Goal: Task Accomplishment & Management: Use online tool/utility

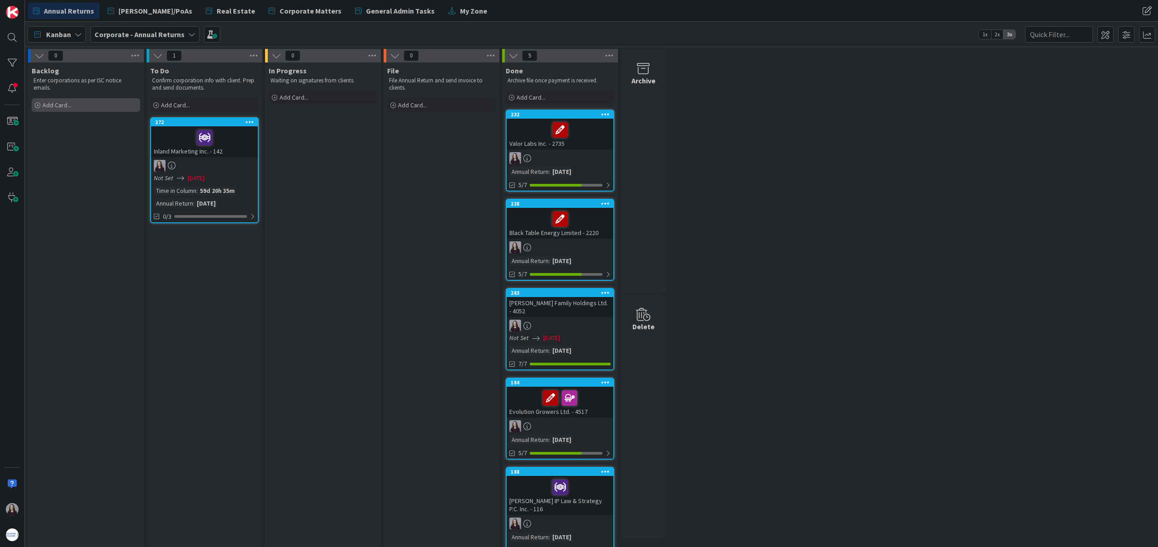
click at [66, 108] on span "Add Card..." at bounding box center [57, 105] width 29 height 8
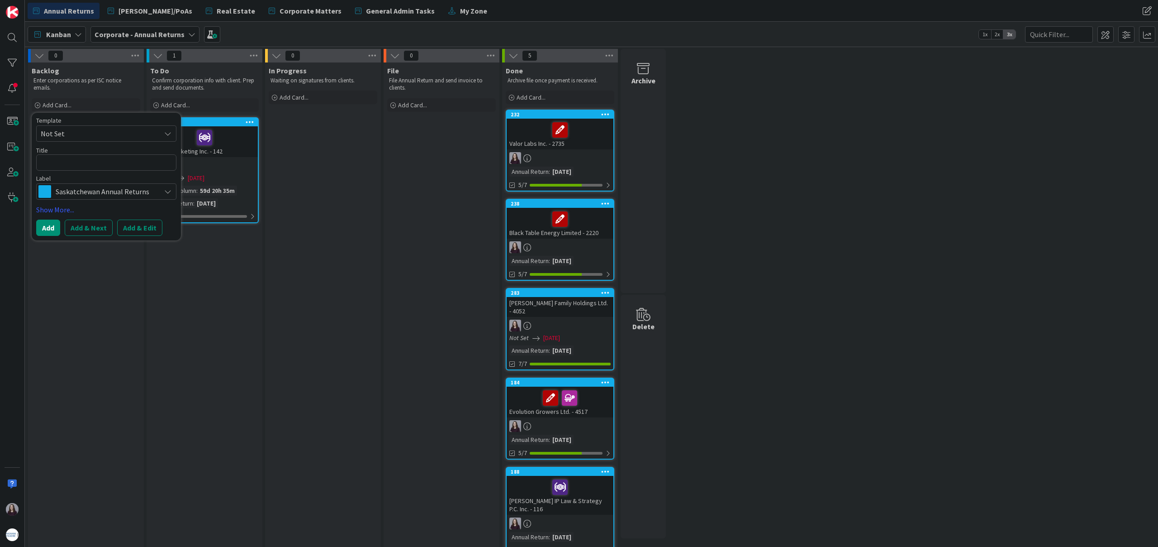
click at [115, 134] on span "Not Set" at bounding box center [97, 134] width 113 height 12
click at [110, 208] on span "Business Name Renewal" at bounding box center [113, 207] width 129 height 12
type textarea "x"
type textarea "Business Name Renewal"
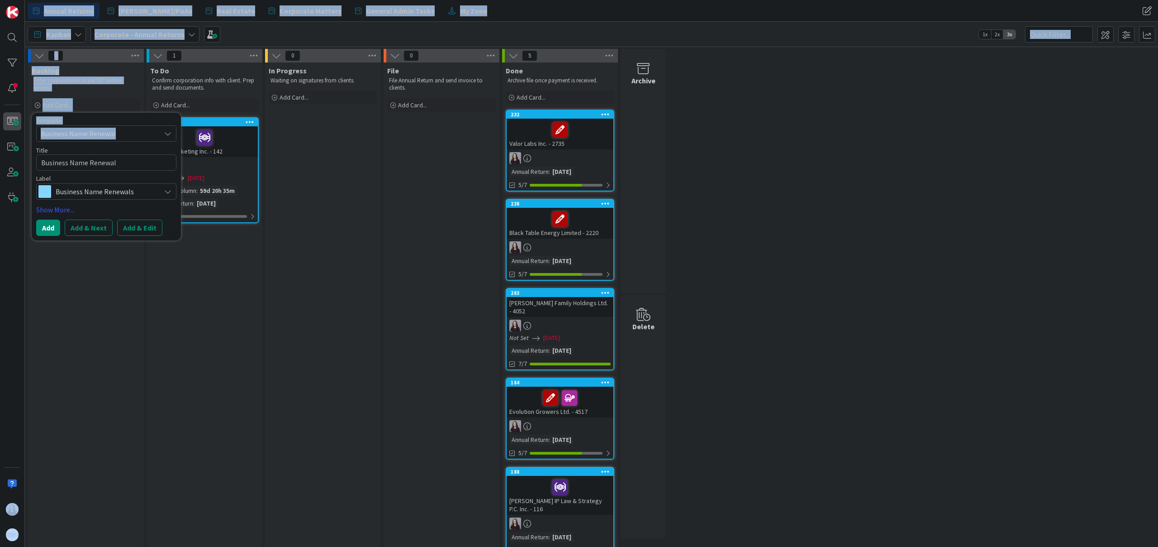
drag, startPoint x: 108, startPoint y: 131, endPoint x: 17, endPoint y: 127, distance: 90.6
click at [17, 127] on div "Annual Returns [PERSON_NAME]/PoAs Real Estate Corporate Matters General Admin T…" at bounding box center [579, 273] width 1158 height 547
click at [138, 226] on button "Add & Edit" at bounding box center [139, 227] width 45 height 16
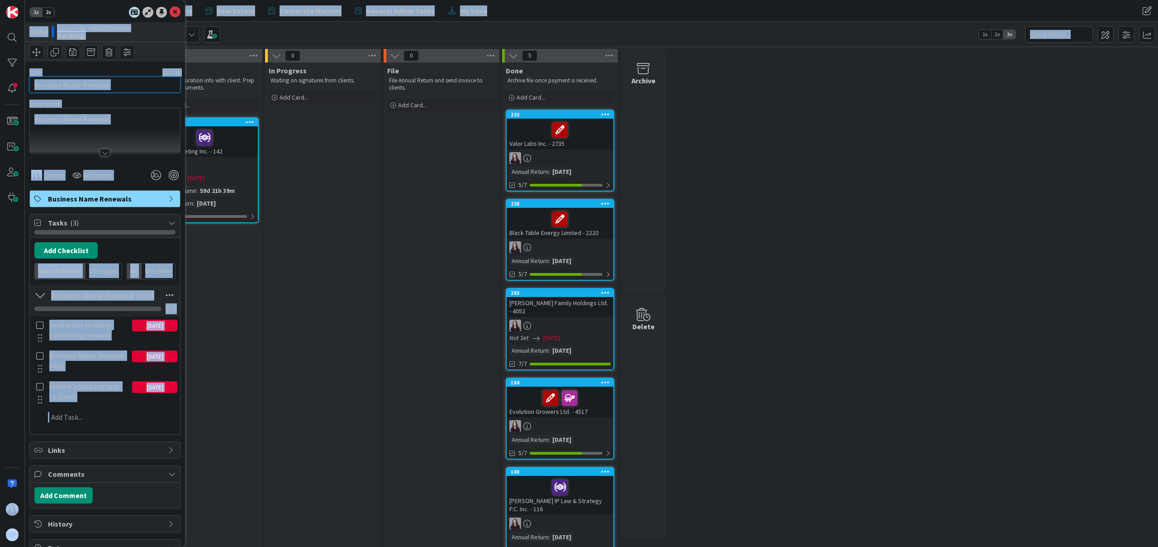
click at [129, 88] on input "Business Name Renewal" at bounding box center [104, 84] width 151 height 16
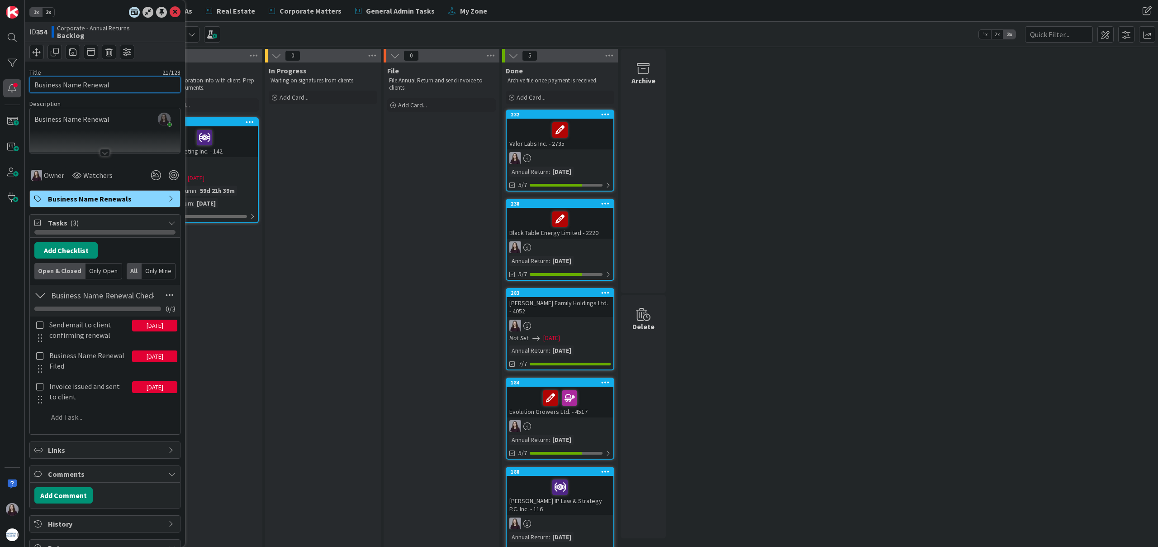
drag, startPoint x: 108, startPoint y: 87, endPoint x: 15, endPoint y: 96, distance: 93.3
click at [19, 84] on div "1x 2x ID 354 Corporate - Annual Returns Backlog Title 21 / 128 Business Name Re…" at bounding box center [12, 273] width 25 height 547
type input "LM Architectural Group - 3246"
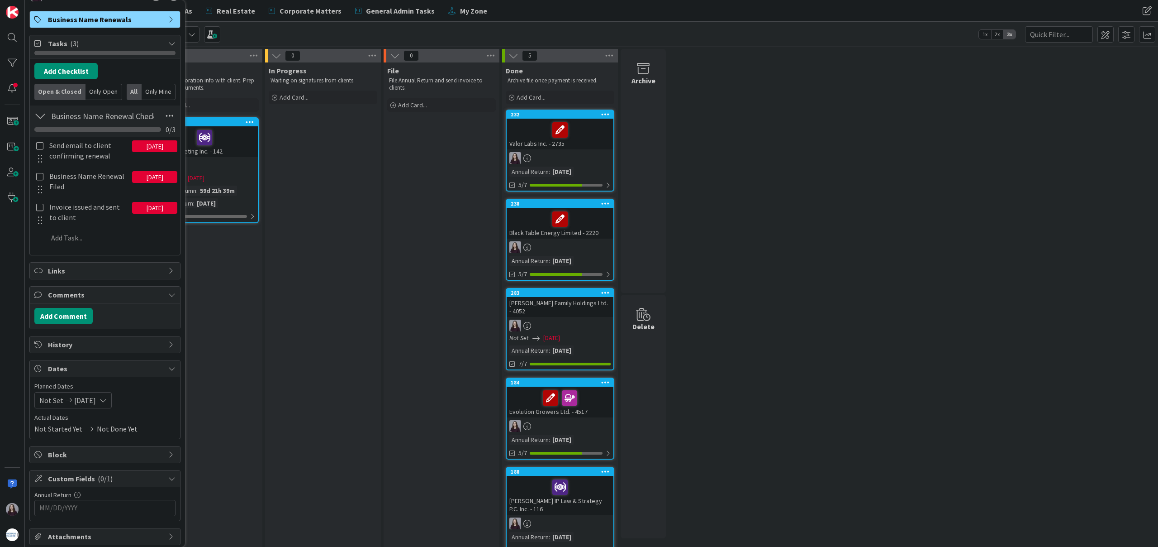
scroll to position [182, 0]
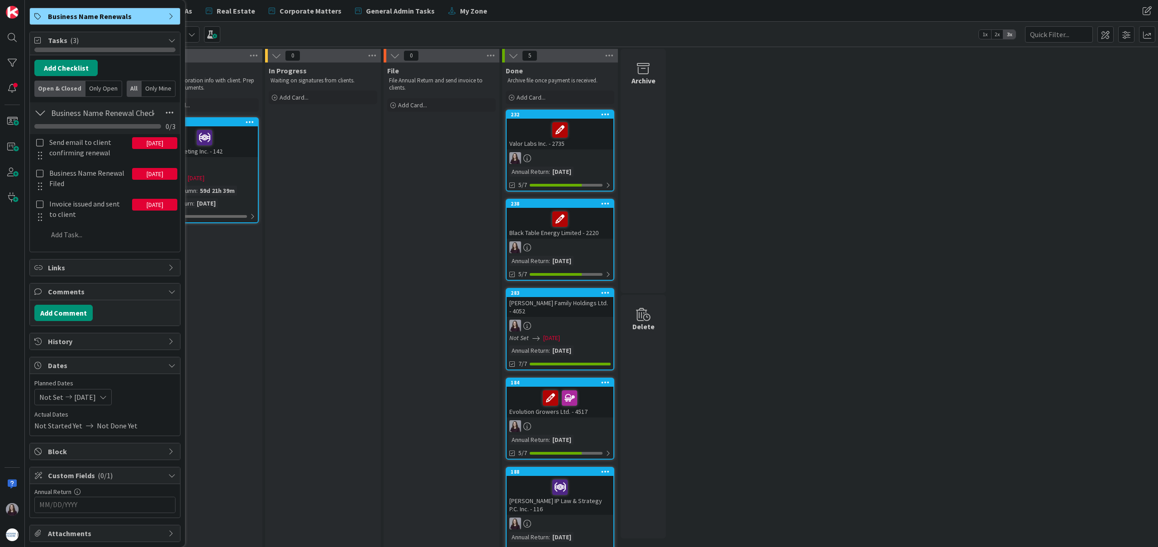
click at [96, 503] on input "MM/DD/YYYY" at bounding box center [104, 504] width 131 height 15
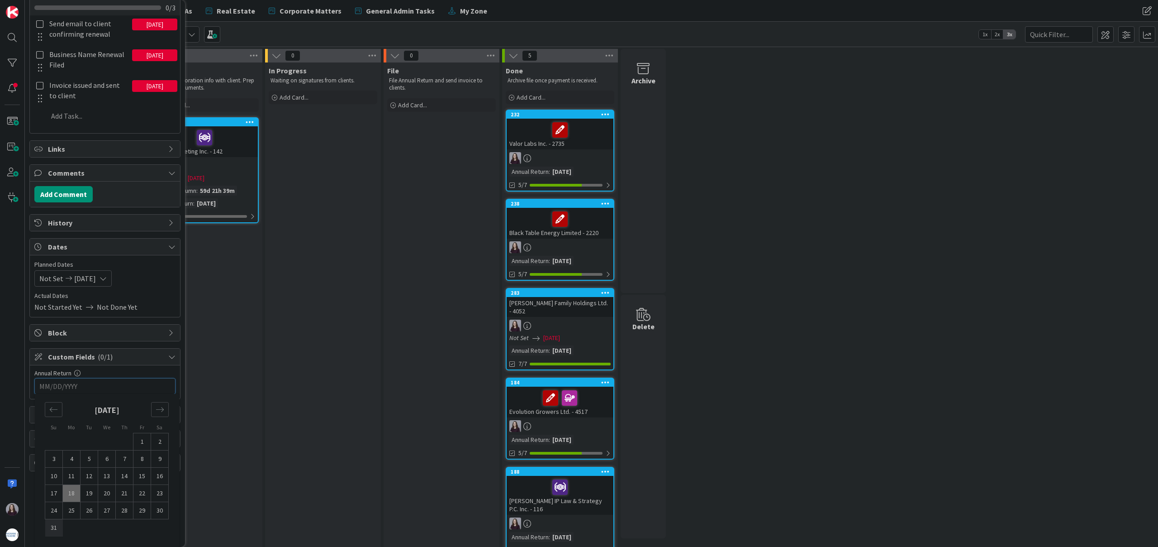
click at [51, 529] on td "31" at bounding box center [54, 527] width 18 height 17
type input "[DATE]"
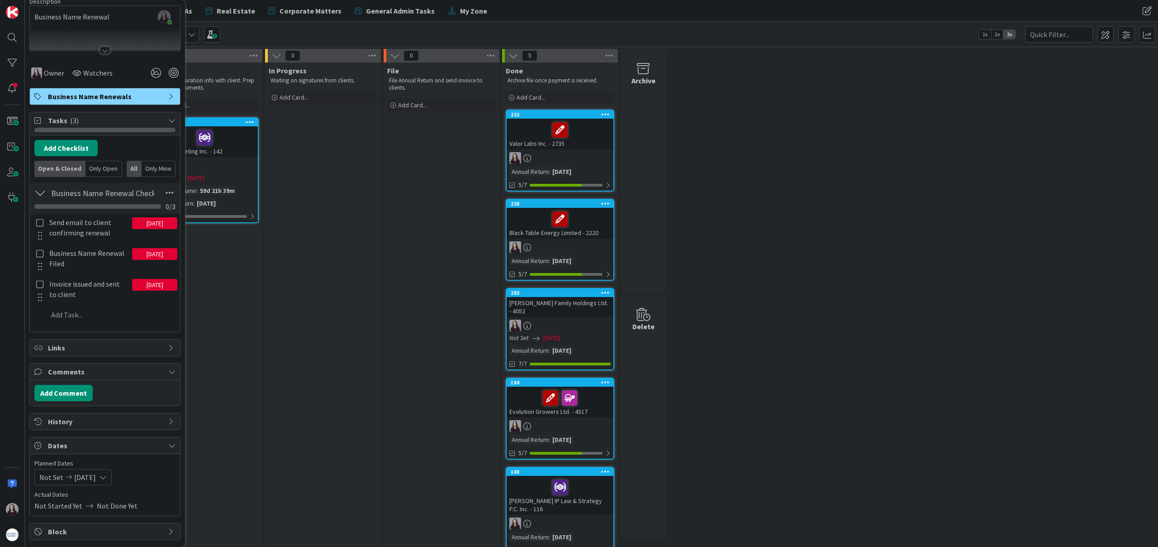
scroll to position [0, 0]
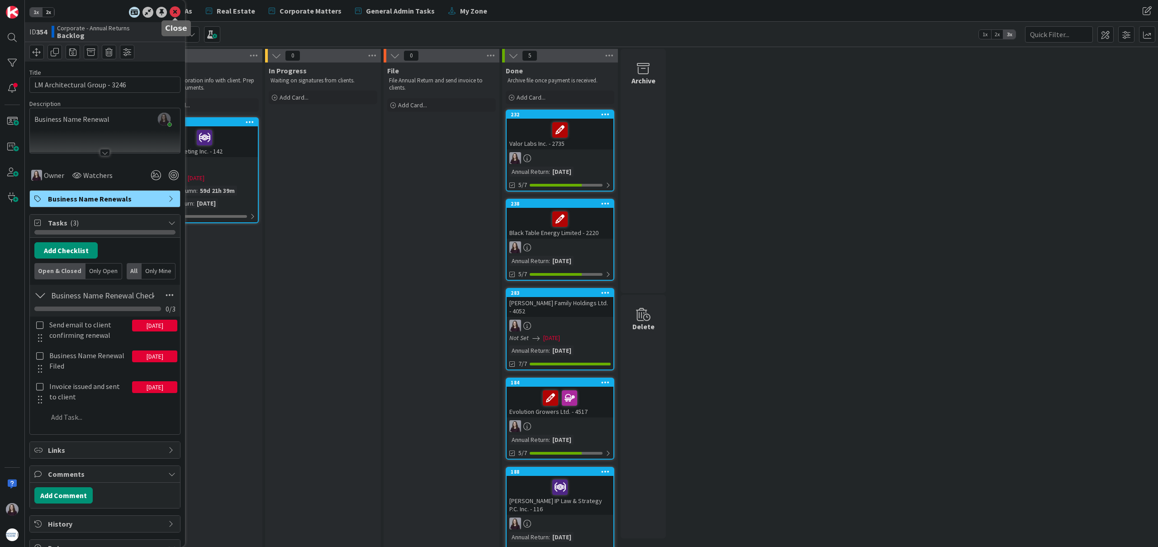
click at [172, 12] on icon at bounding box center [175, 12] width 11 height 11
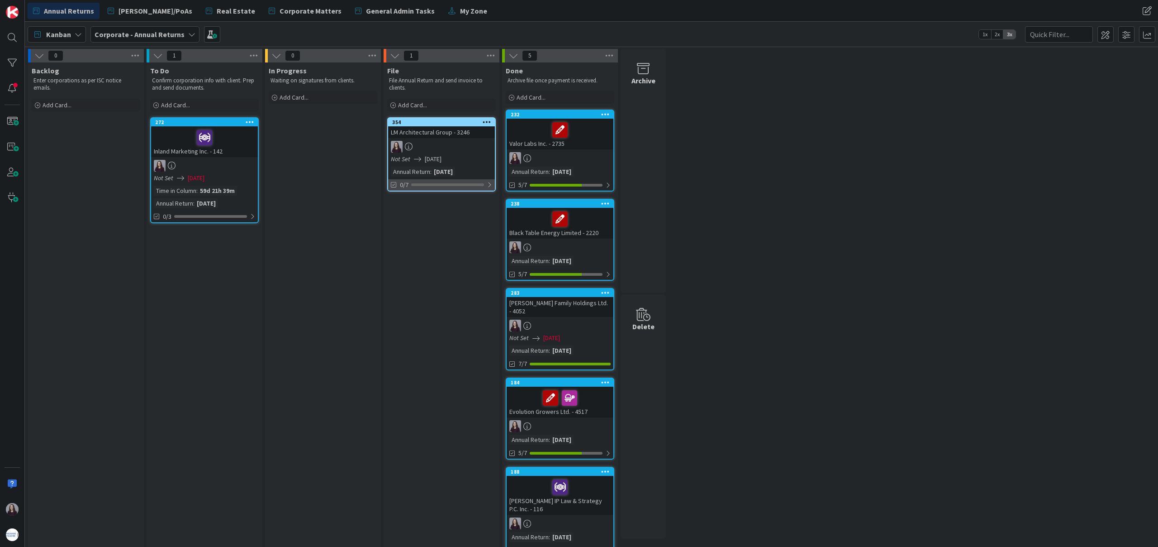
click at [485, 183] on div "0/7" at bounding box center [441, 184] width 107 height 11
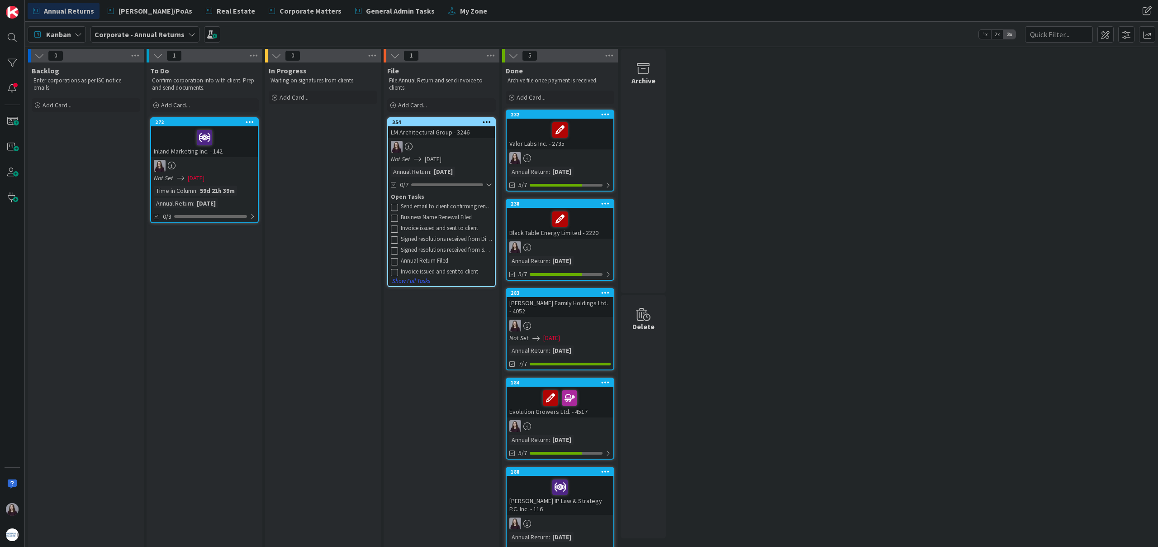
click at [471, 165] on link "354 LM Architectural Group - 3246 Not Set [DATE] Annual Return : [DATE] 0/7 Ope…" at bounding box center [441, 202] width 109 height 170
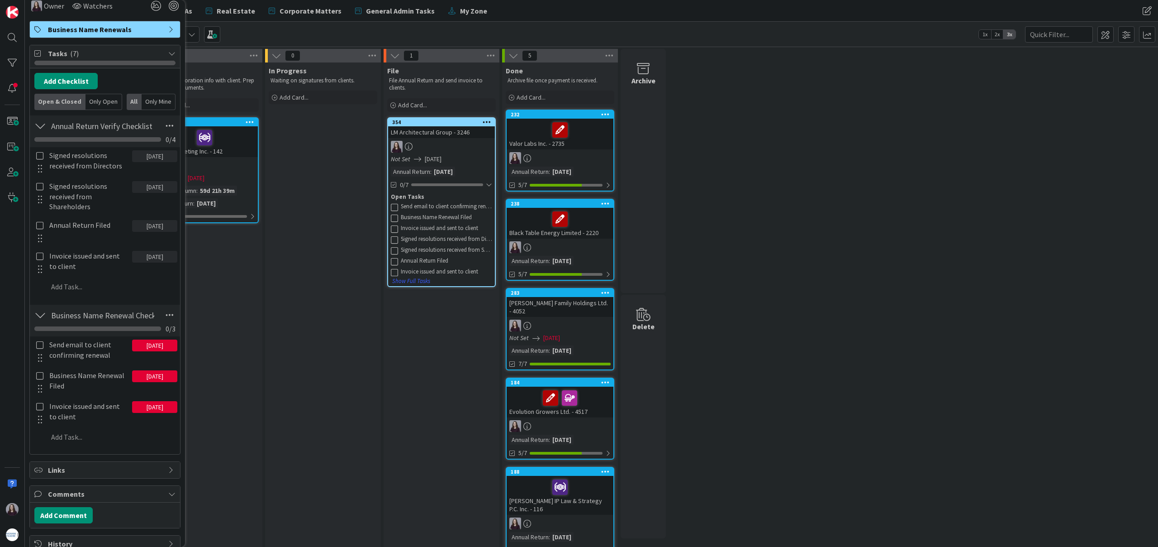
scroll to position [171, 0]
click at [175, 128] on icon at bounding box center [170, 124] width 16 height 16
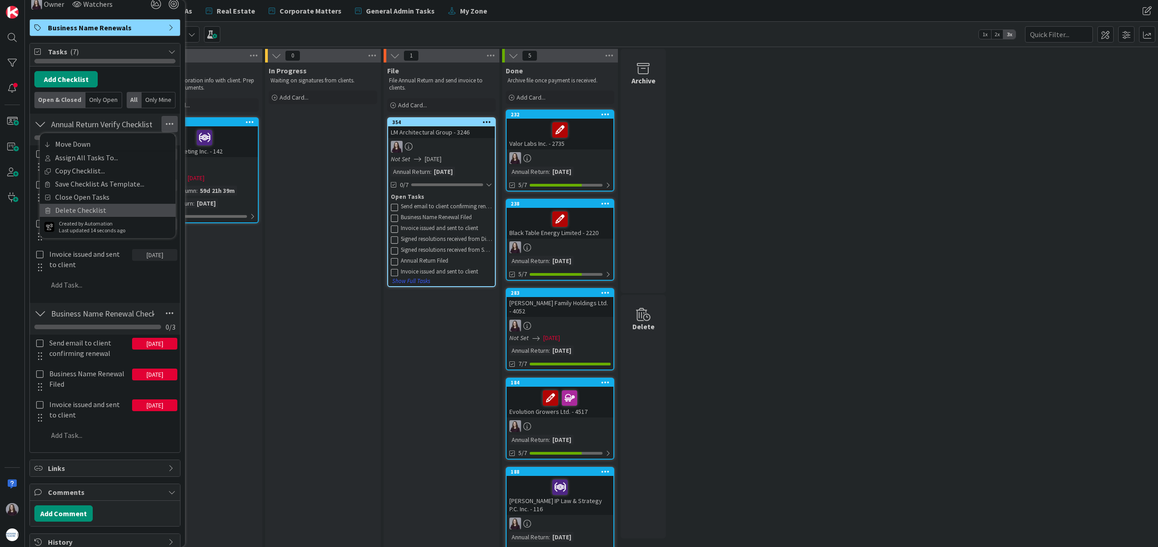
click at [131, 209] on link "Delete Checklist" at bounding box center [108, 210] width 136 height 13
click at [67, 169] on button "Delete" at bounding box center [66, 167] width 34 height 16
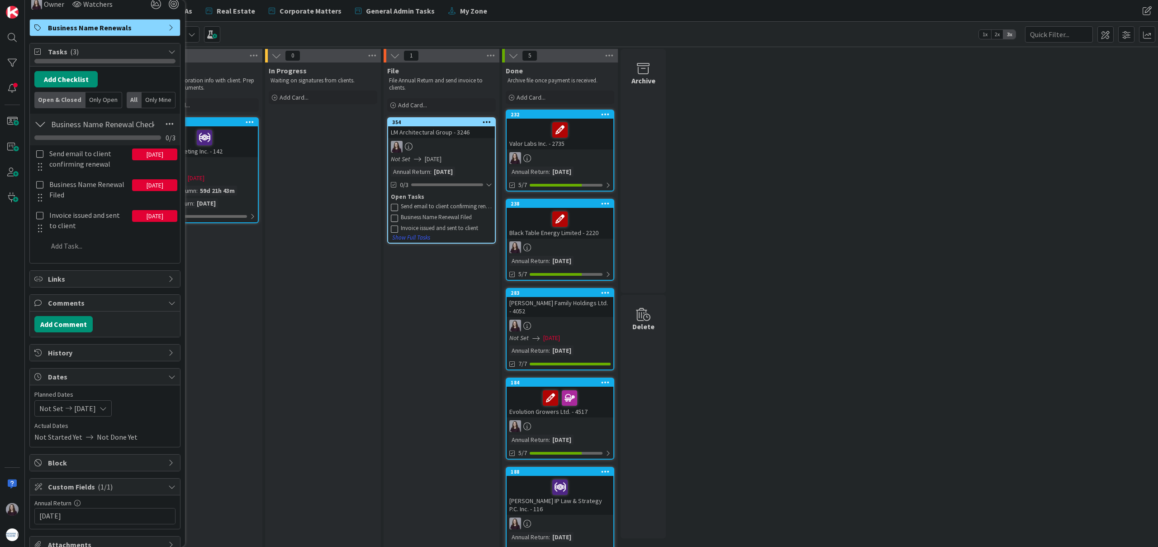
scroll to position [124, 0]
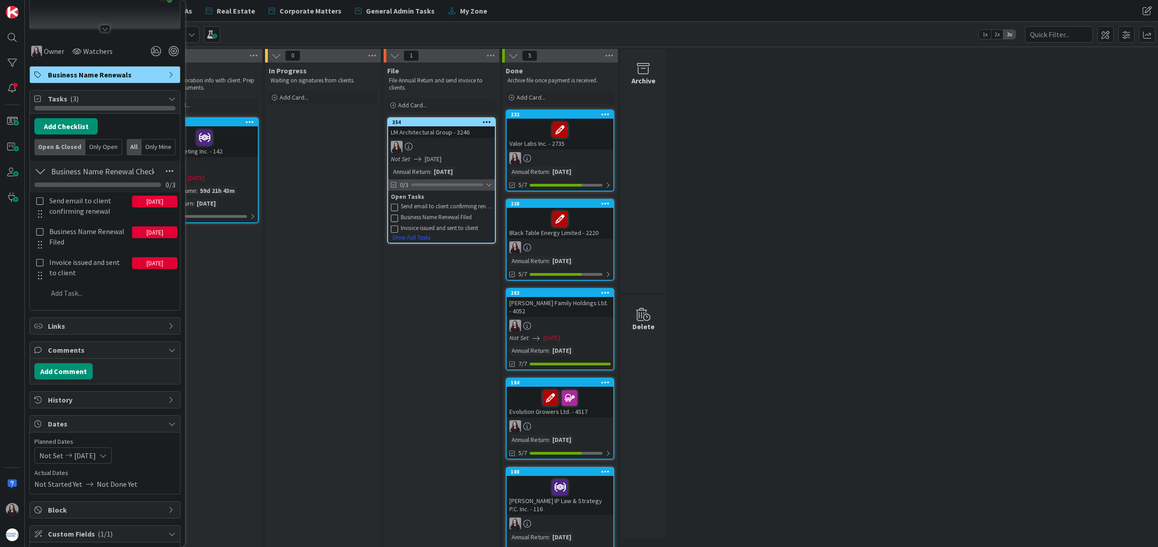
click at [488, 185] on div at bounding box center [489, 184] width 6 height 7
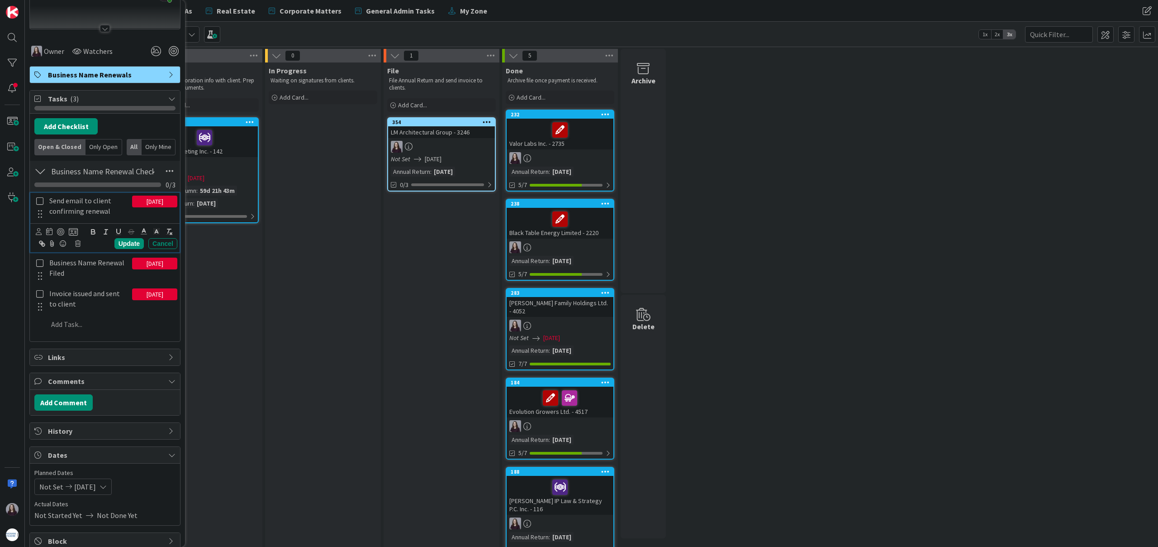
click at [43, 200] on icon at bounding box center [40, 201] width 10 height 8
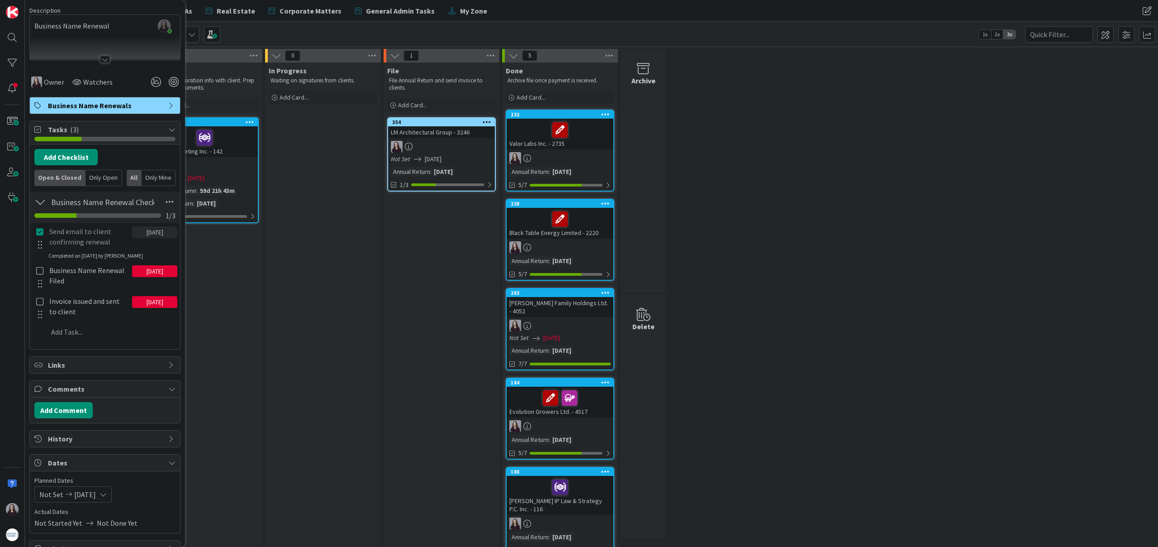
scroll to position [0, 0]
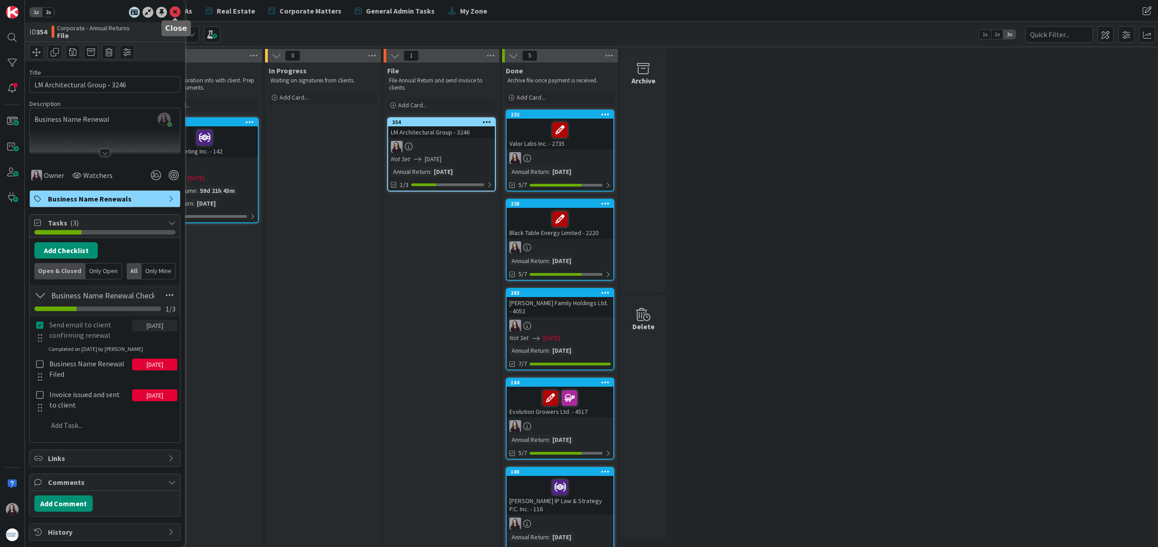
click at [175, 15] on icon at bounding box center [175, 12] width 11 height 11
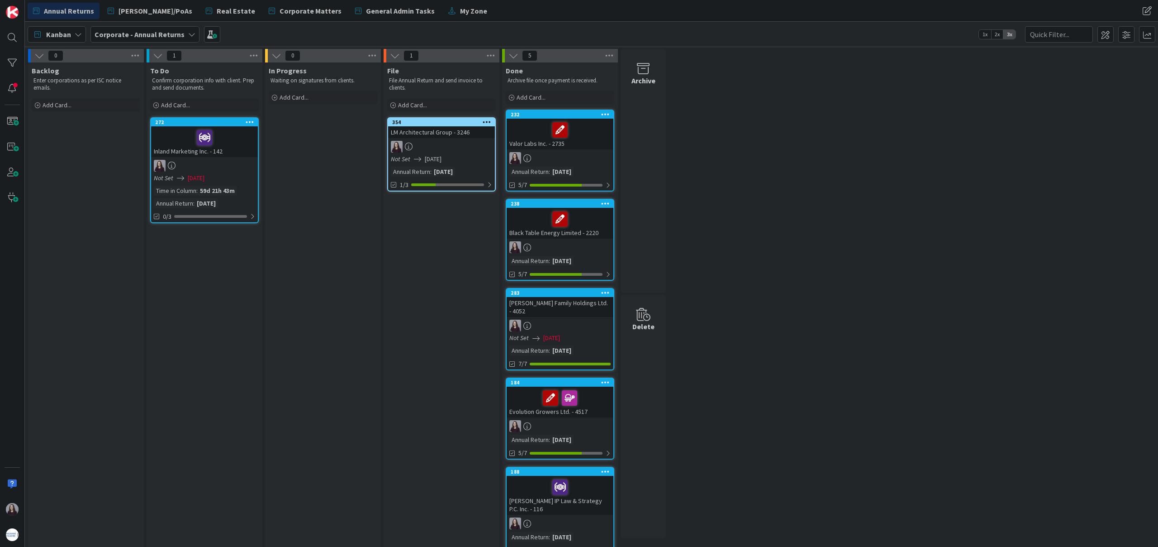
click at [493, 178] on link "354 LM Architectural Group - 3246 Not Set [DATE] Annual Return : [DATE] 1/3" at bounding box center [441, 154] width 109 height 74
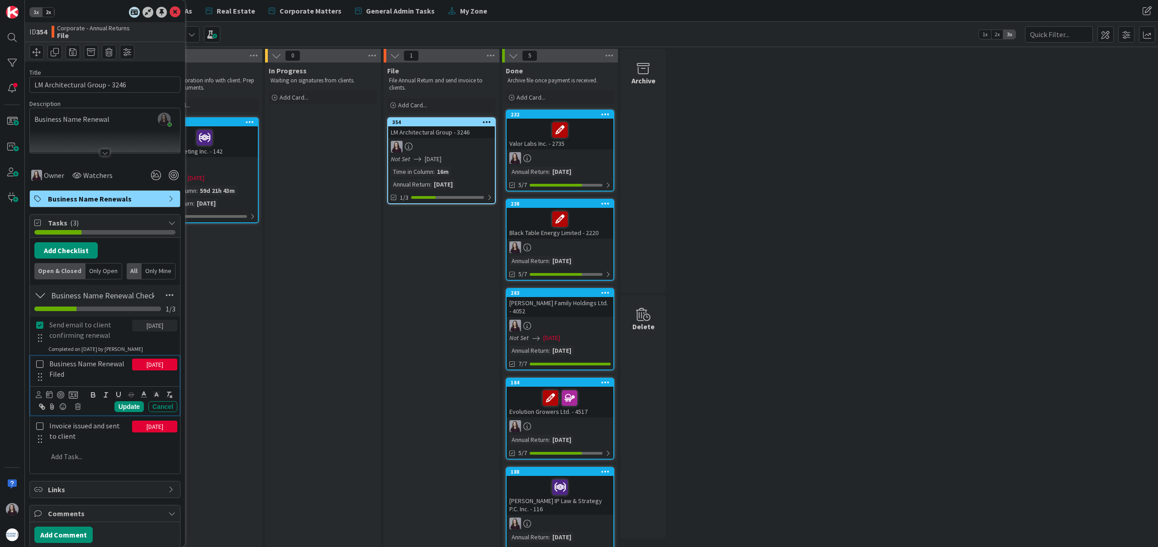
click at [40, 364] on icon at bounding box center [40, 364] width 10 height 8
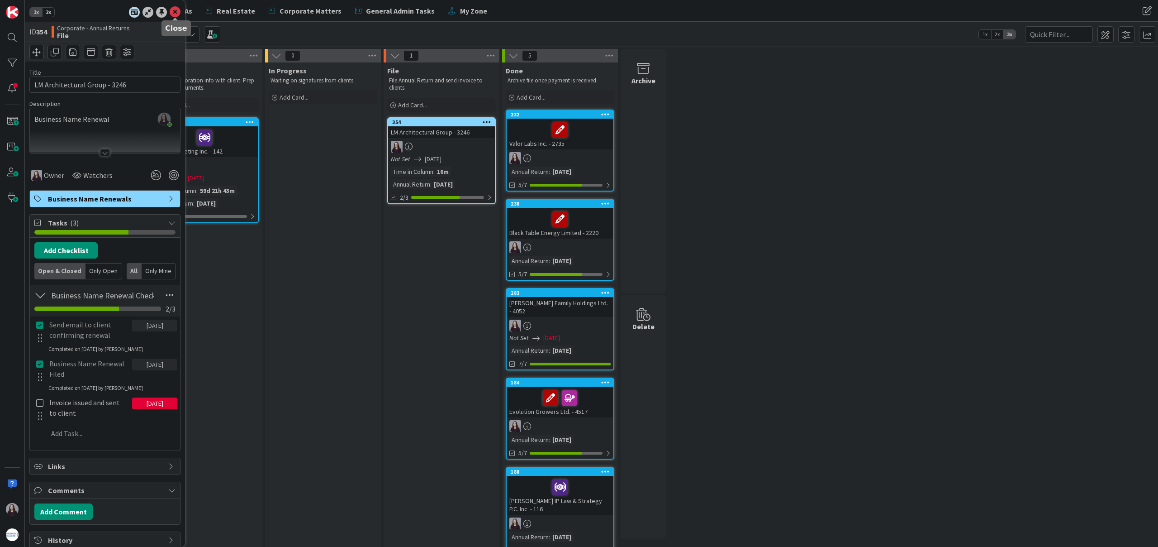
click at [173, 13] on icon at bounding box center [175, 12] width 11 height 11
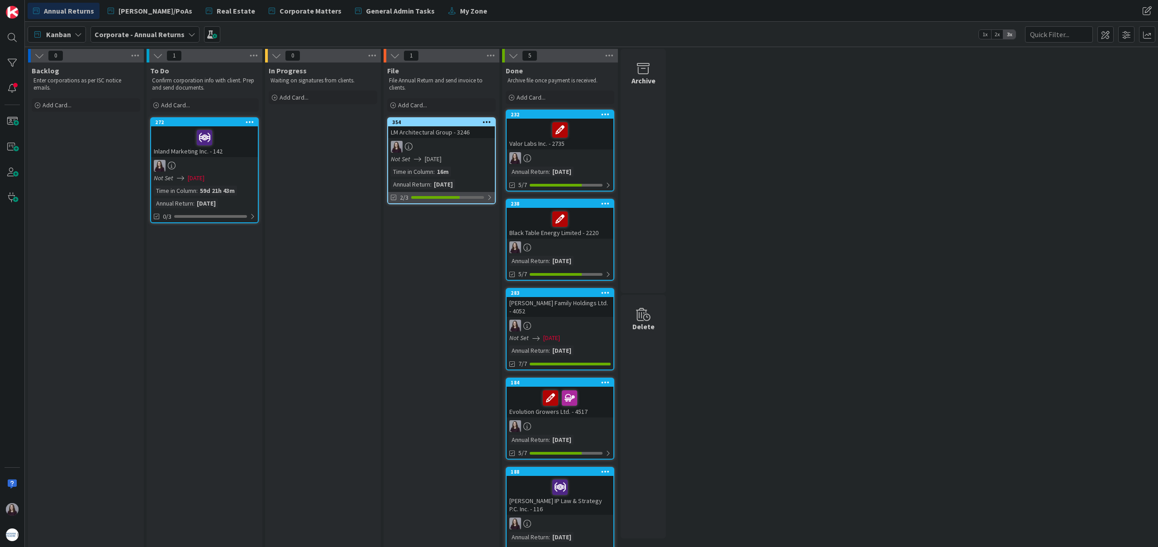
click at [484, 195] on div "2/3" at bounding box center [441, 197] width 107 height 11
click at [473, 222] on div "Invoice issued and sent to client" at bounding box center [446, 218] width 91 height 7
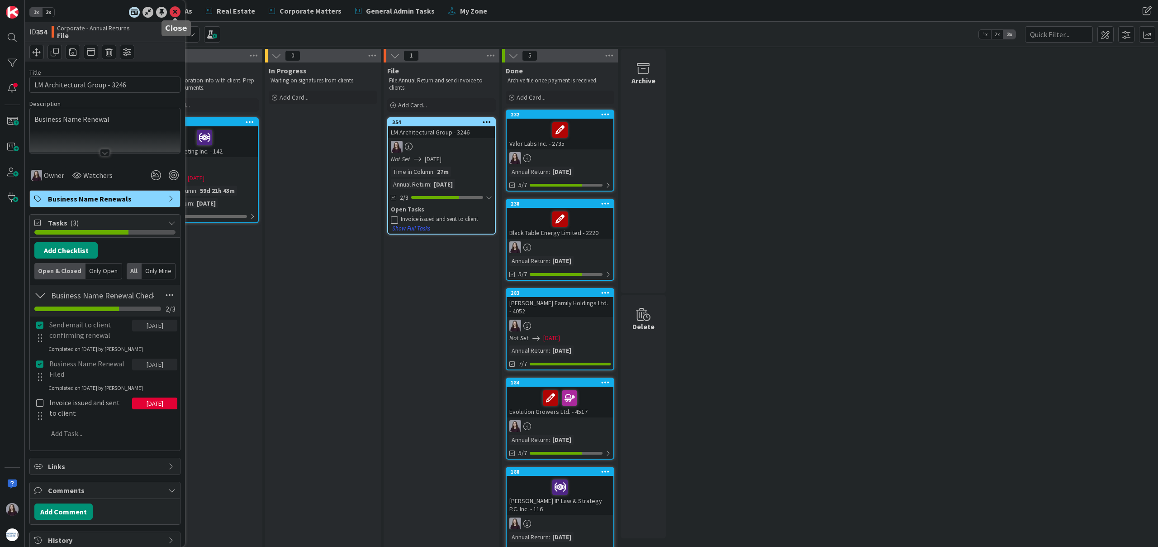
click at [172, 10] on icon at bounding box center [175, 12] width 11 height 11
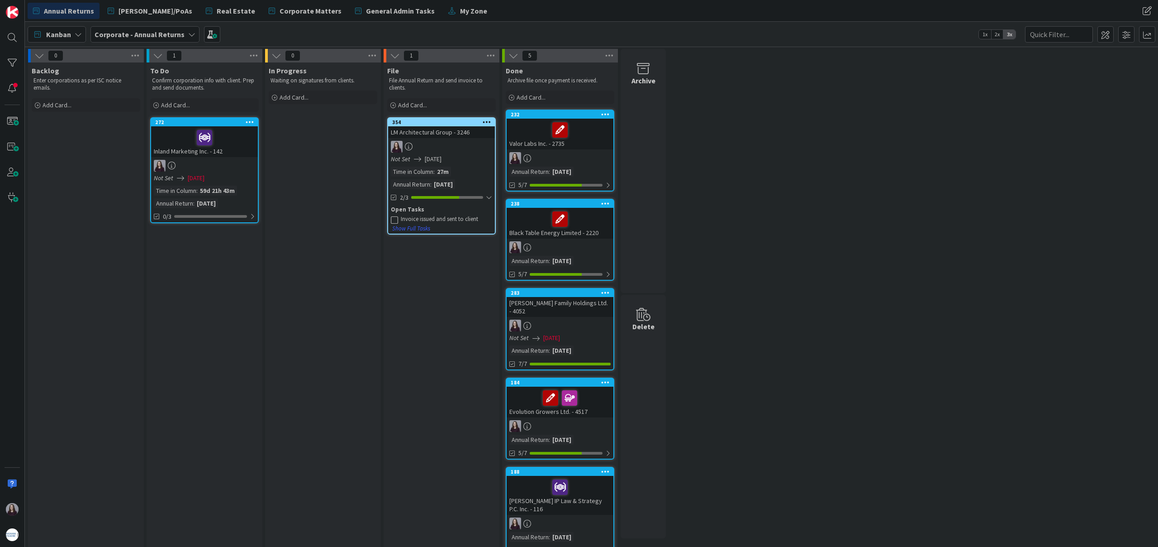
click at [391, 220] on icon at bounding box center [394, 219] width 7 height 7
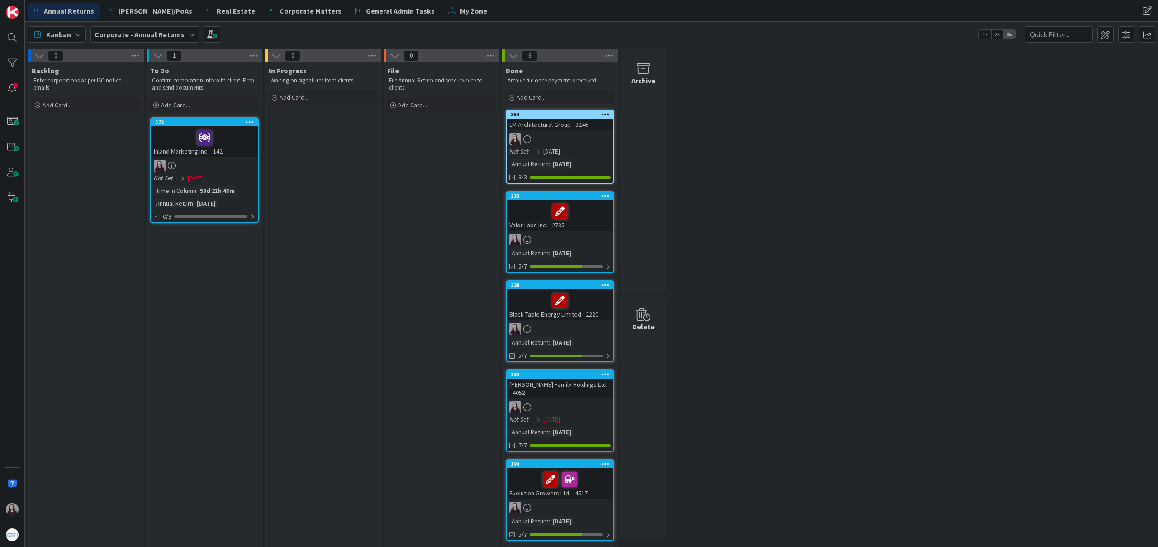
drag, startPoint x: 461, startPoint y: 124, endPoint x: 623, endPoint y: 1, distance: 203.1
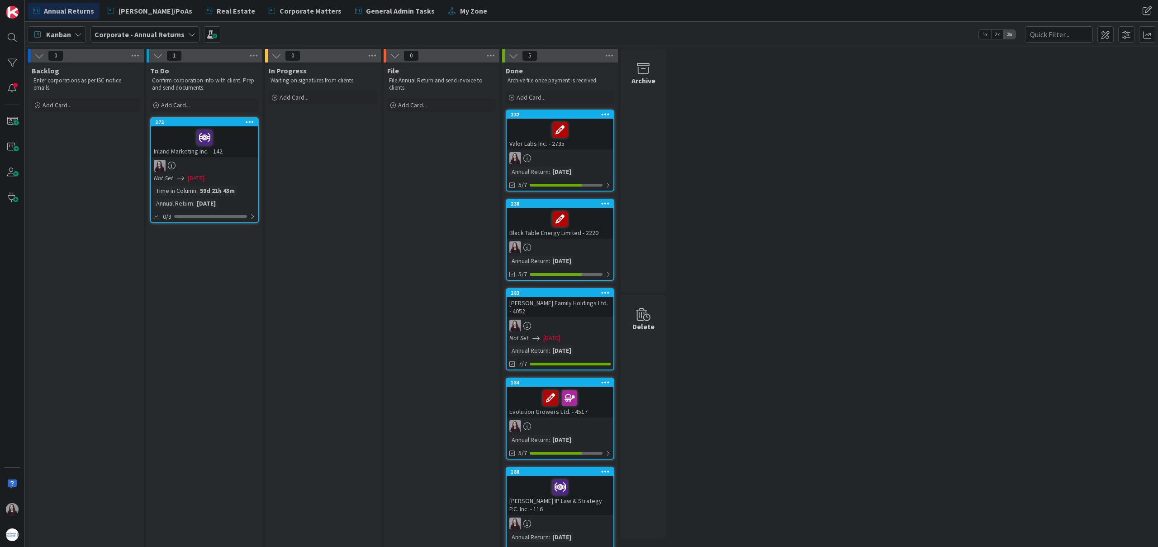
drag, startPoint x: 565, startPoint y: 150, endPoint x: 658, endPoint y: 23, distance: 157.7
